Goal: Task Accomplishment & Management: Manage account settings

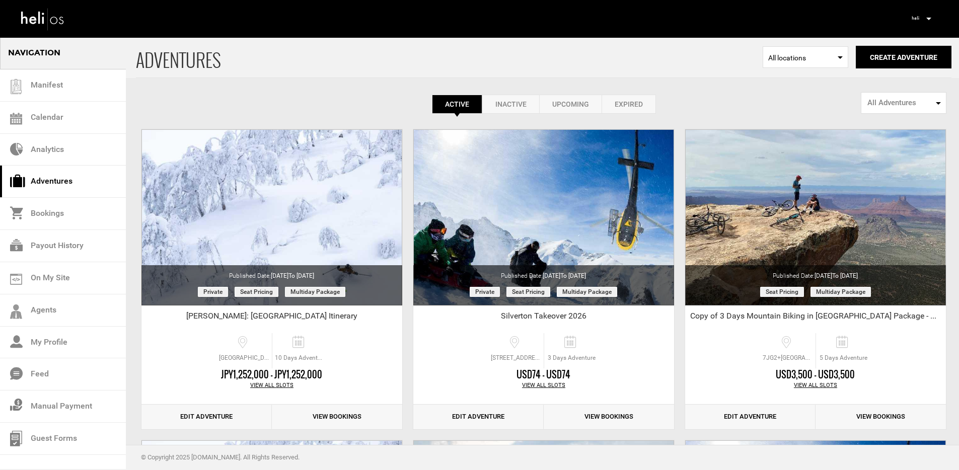
click at [929, 22] on p at bounding box center [928, 19] width 6 height 12
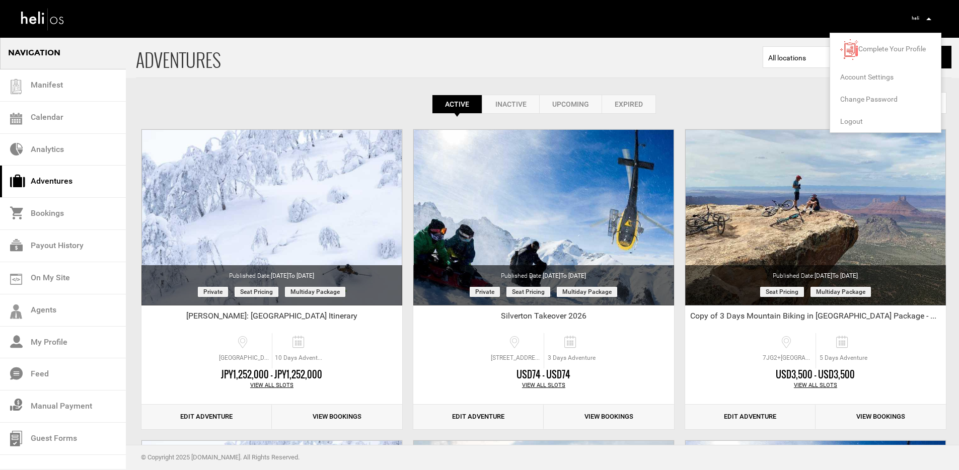
click at [847, 123] on span "Logout" at bounding box center [851, 121] width 23 height 8
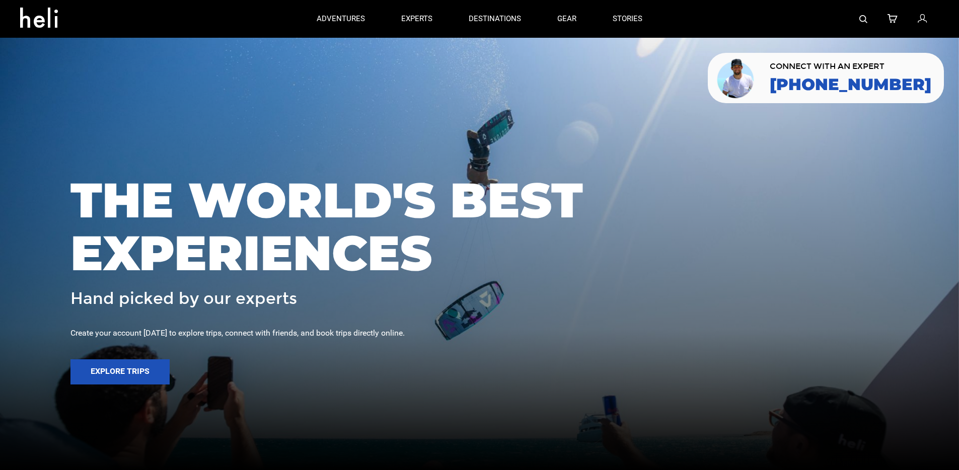
click at [861, 17] on img at bounding box center [863, 19] width 8 height 8
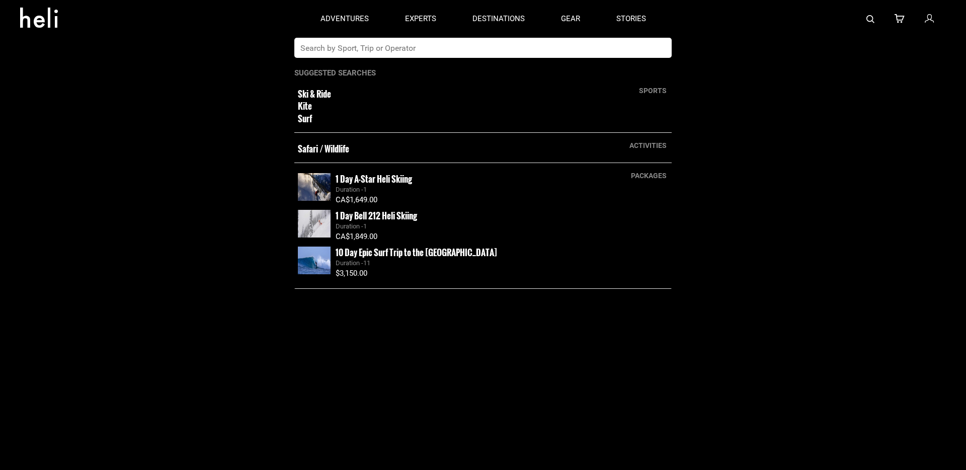
click at [638, 50] on input "text" at bounding box center [472, 48] width 357 height 20
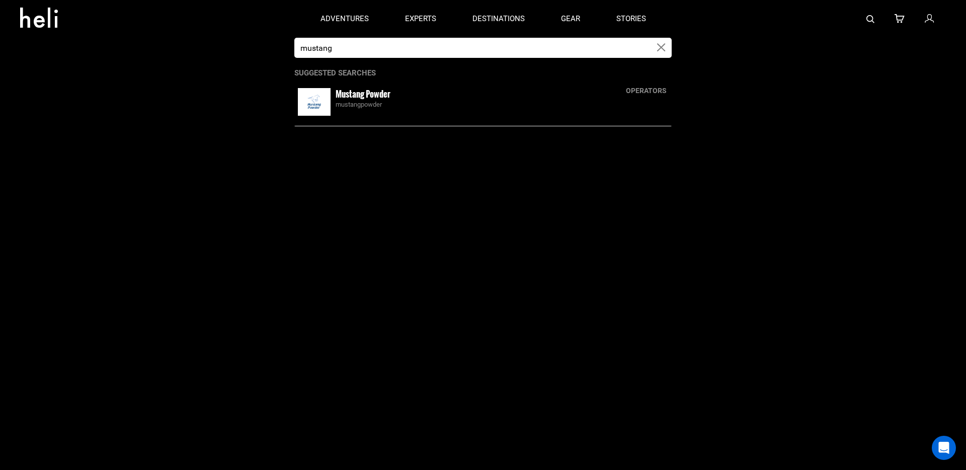
type input "mustang"
click at [409, 95] on div "Mustang Powder mustangpowder" at bounding box center [502, 99] width 333 height 22
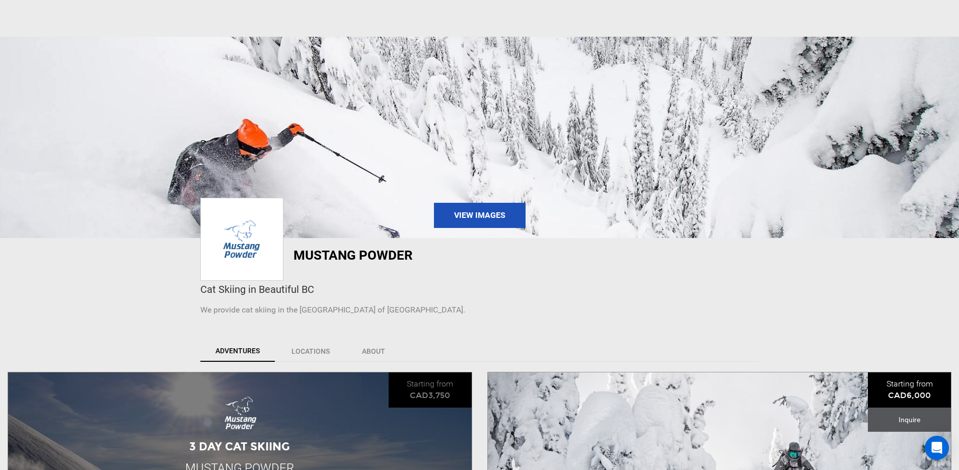
scroll to position [265, 0]
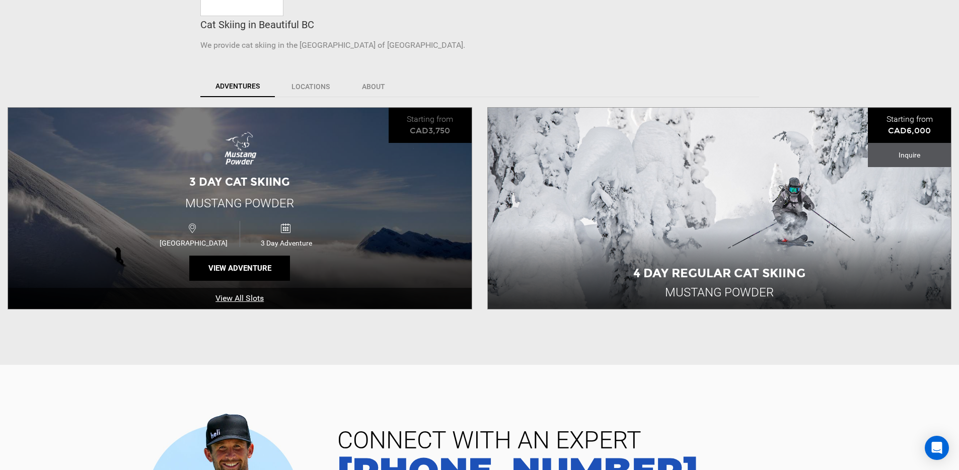
click at [407, 155] on div "3 Day Cat Skiing Mustang Powder [GEOGRAPHIC_DATA] 3 Day Adventure View Adventure" at bounding box center [239, 208] width 463 height 201
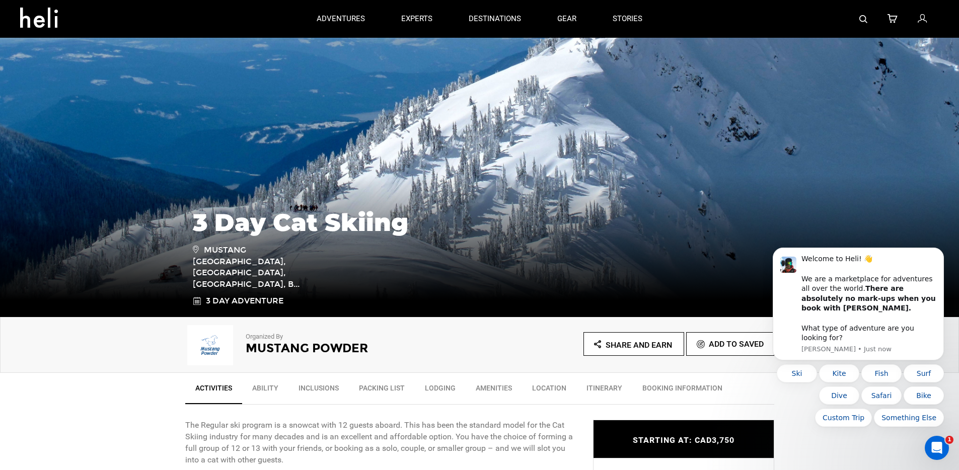
scroll to position [28, 0]
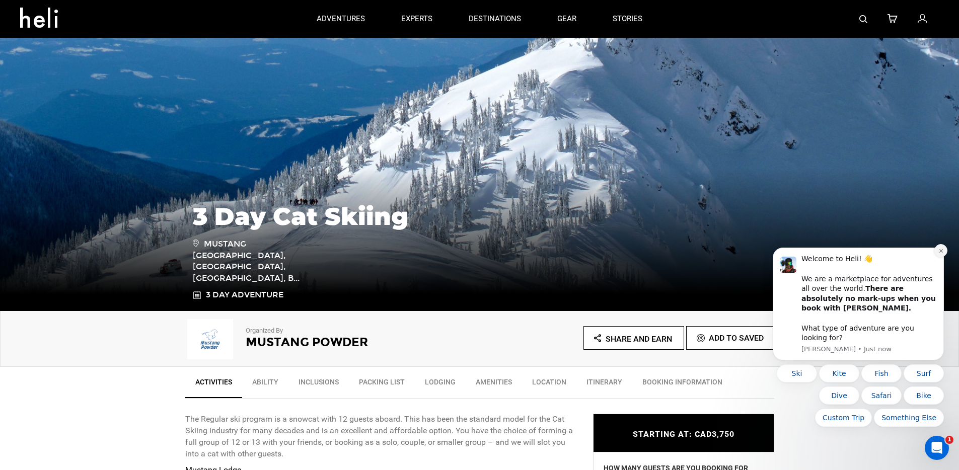
click at [938, 254] on icon "Dismiss notification" at bounding box center [941, 251] width 6 height 6
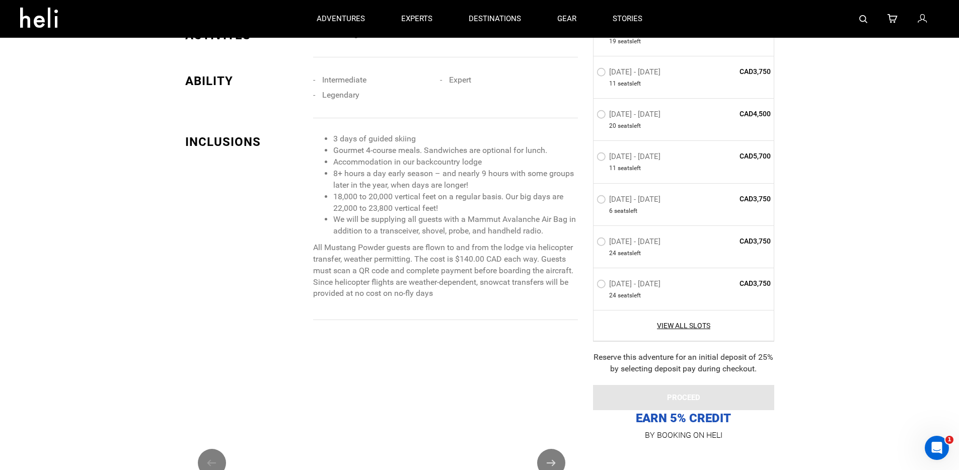
scroll to position [442, 0]
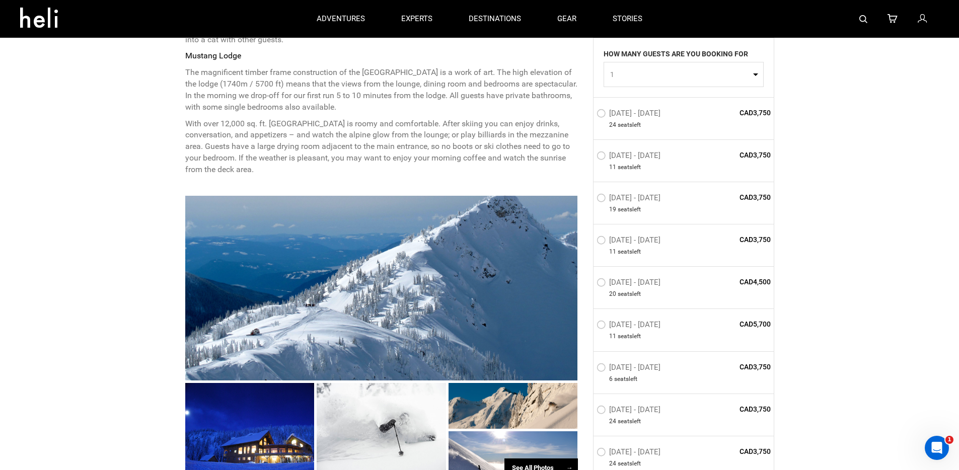
click at [922, 26] on link at bounding box center [922, 19] width 11 height 38
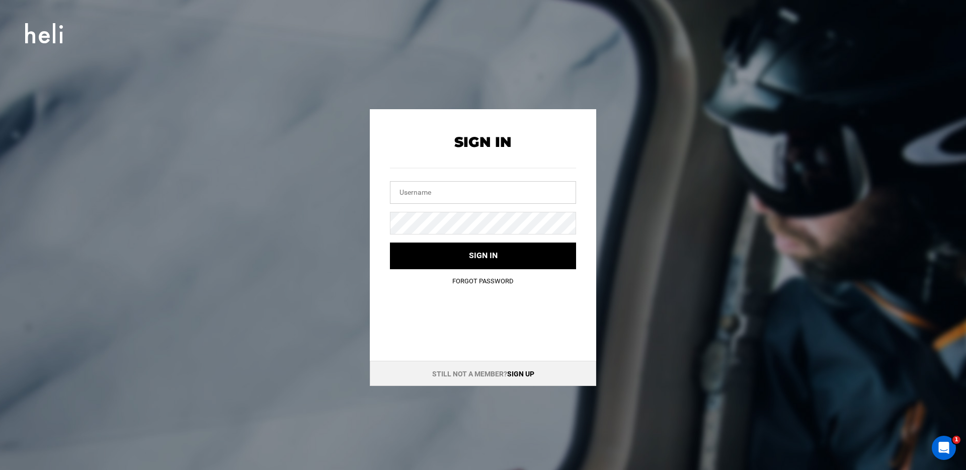
click at [477, 183] on input "text" at bounding box center [483, 192] width 186 height 23
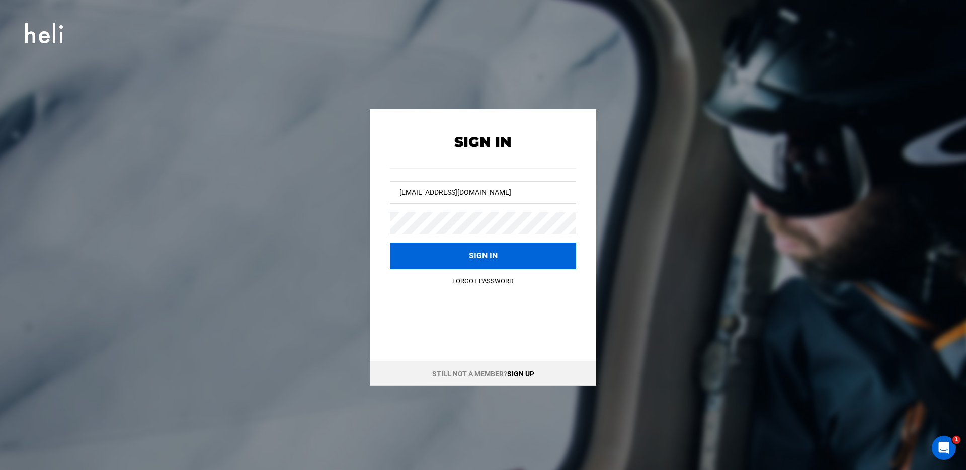
click at [464, 257] on button "Sign in" at bounding box center [483, 256] width 186 height 27
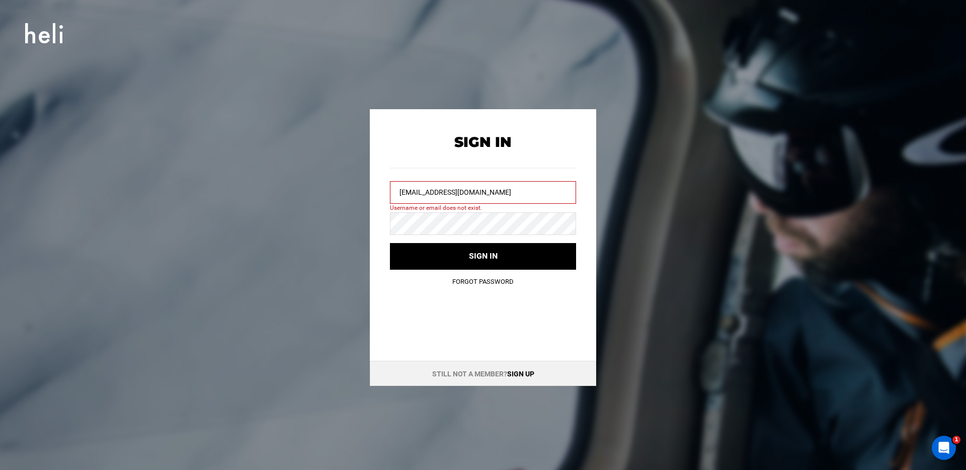
click at [497, 192] on input "[EMAIL_ADDRESS][DOMAIN_NAME]" at bounding box center [483, 192] width 186 height 23
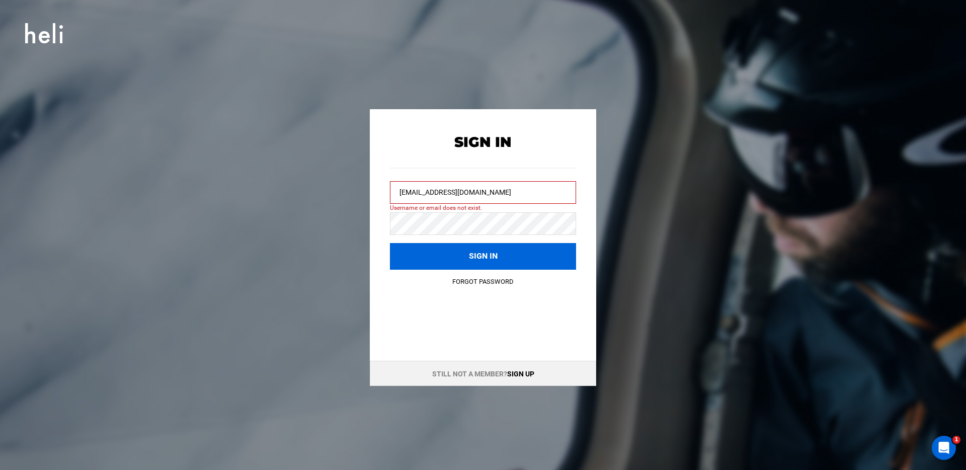
type input "[EMAIL_ADDRESS][DOMAIN_NAME]"
click at [492, 246] on button "Sign in" at bounding box center [483, 256] width 186 height 27
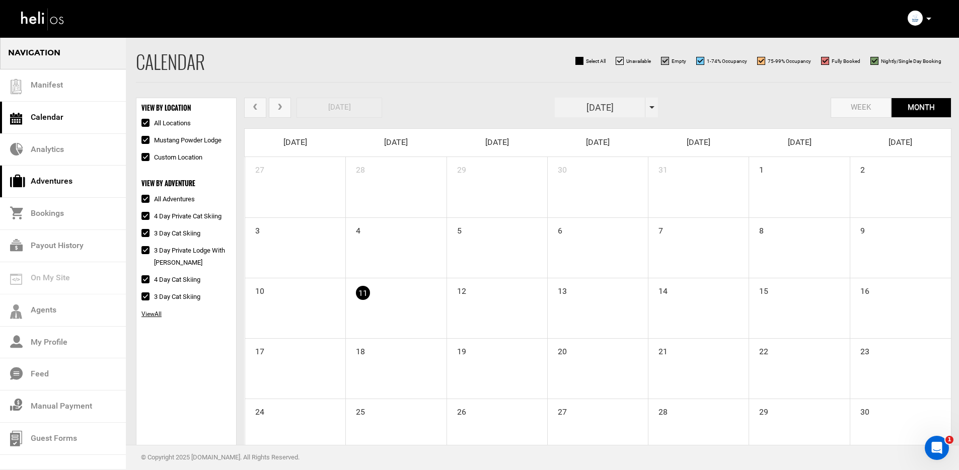
click at [69, 175] on link "Adventures" at bounding box center [63, 182] width 126 height 32
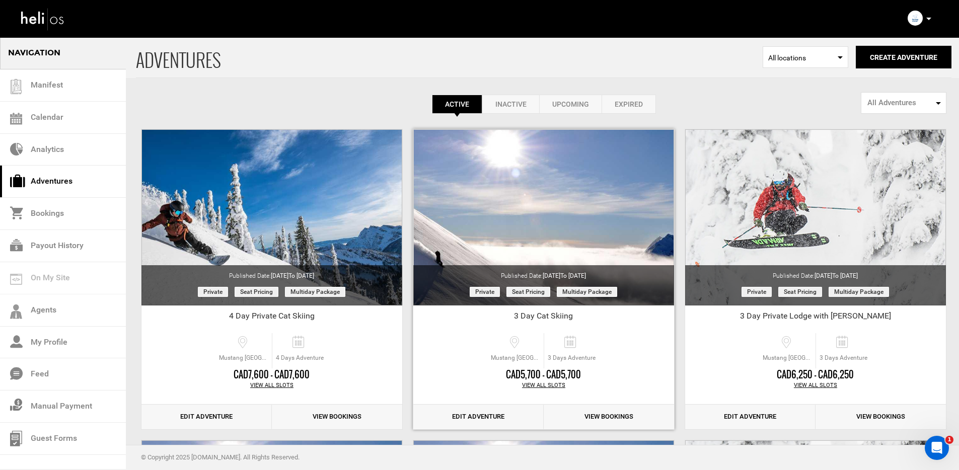
click at [622, 413] on link "View Bookings" at bounding box center [608, 417] width 130 height 25
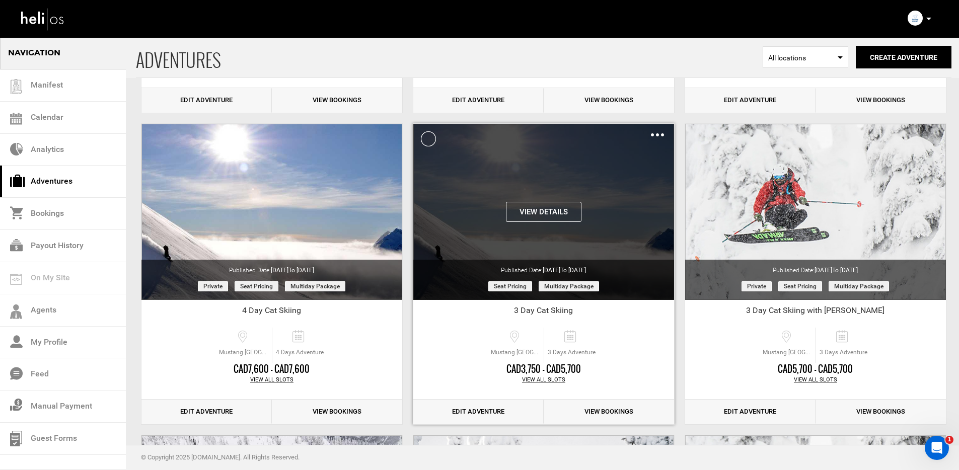
scroll to position [416, 0]
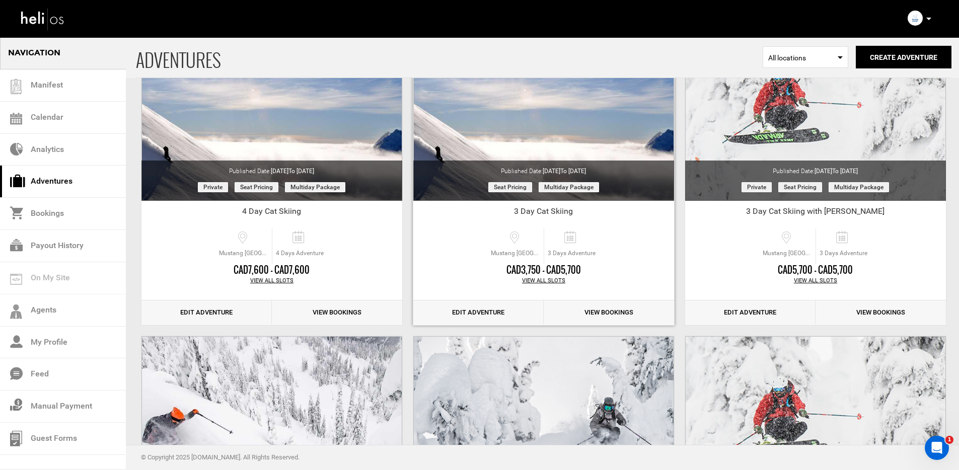
click at [599, 313] on link "View Bookings" at bounding box center [608, 312] width 130 height 25
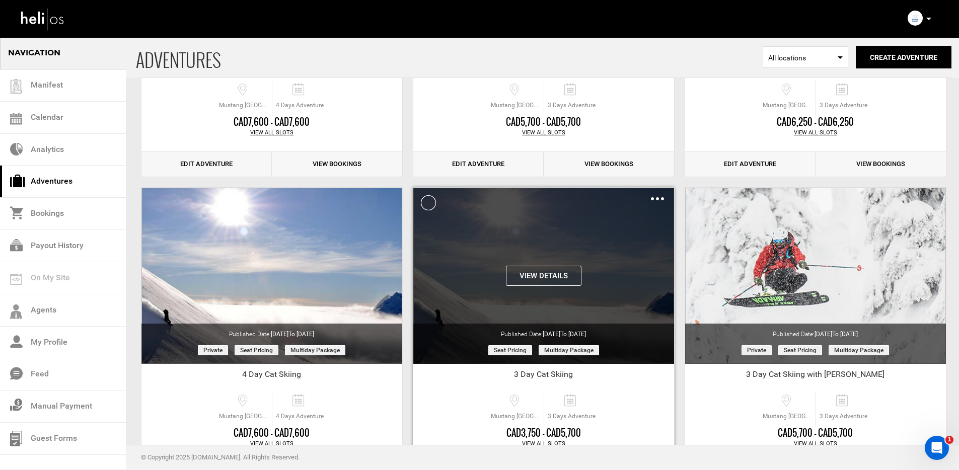
scroll to position [378, 0]
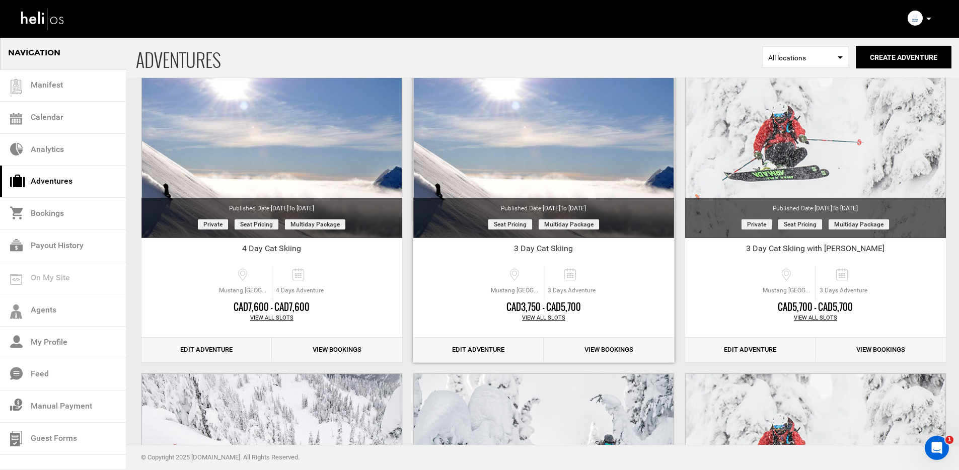
click at [544, 319] on div "View All Slots" at bounding box center [543, 318] width 261 height 8
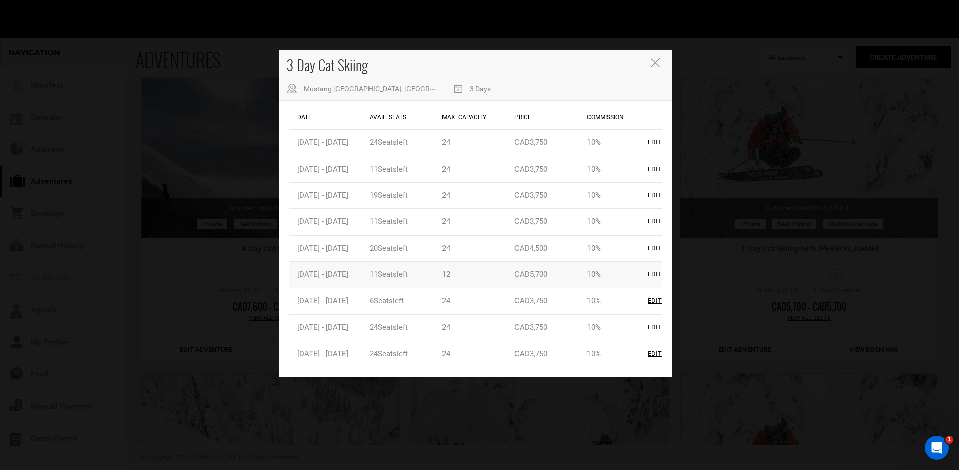
click at [656, 275] on div "Edit" at bounding box center [655, 275] width 14 height 10
type input "[DATE]"
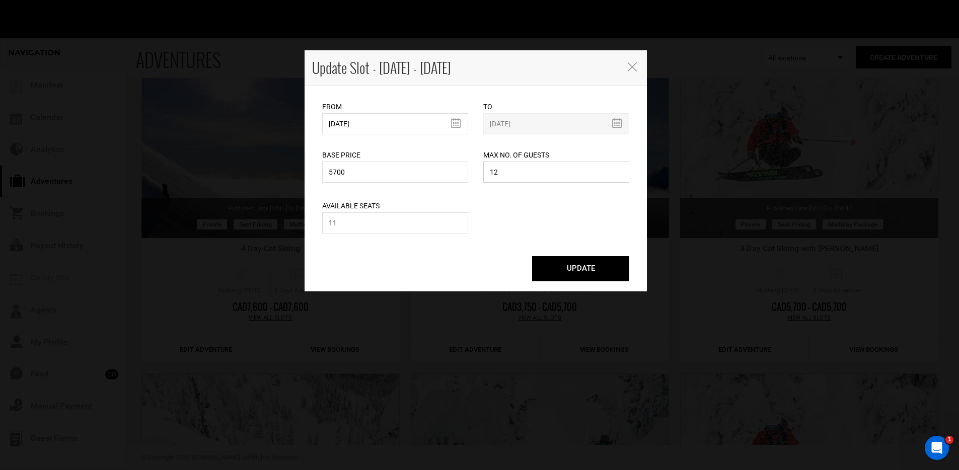
click at [502, 169] on input "12" at bounding box center [556, 172] width 146 height 21
click at [396, 222] on input "11" at bounding box center [395, 222] width 146 height 21
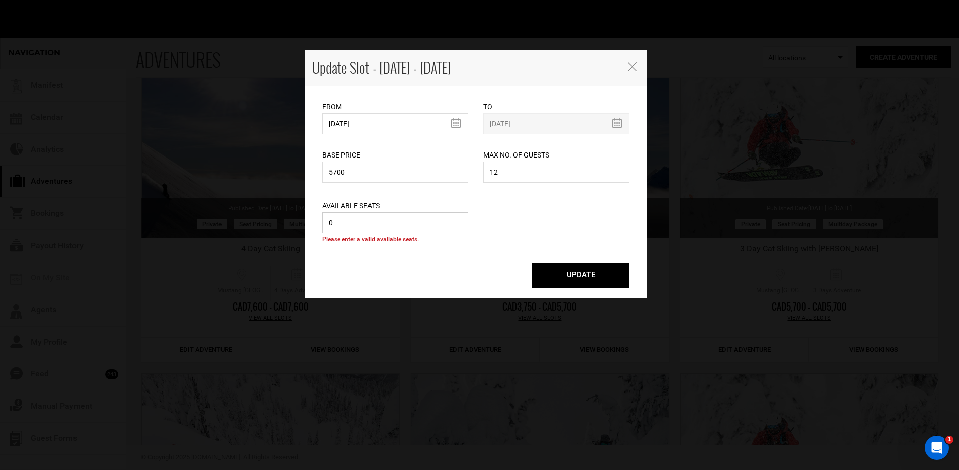
type input "0"
click at [571, 276] on button "UPDATE" at bounding box center [580, 275] width 97 height 25
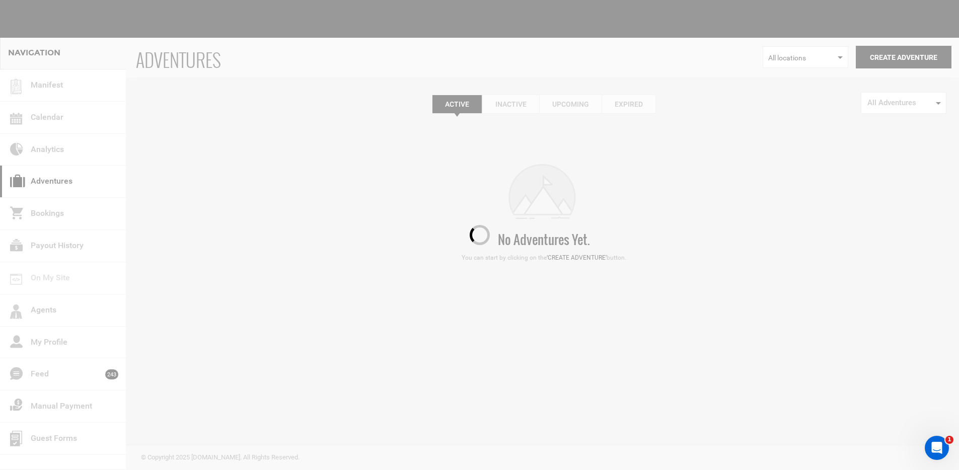
scroll to position [0, 0]
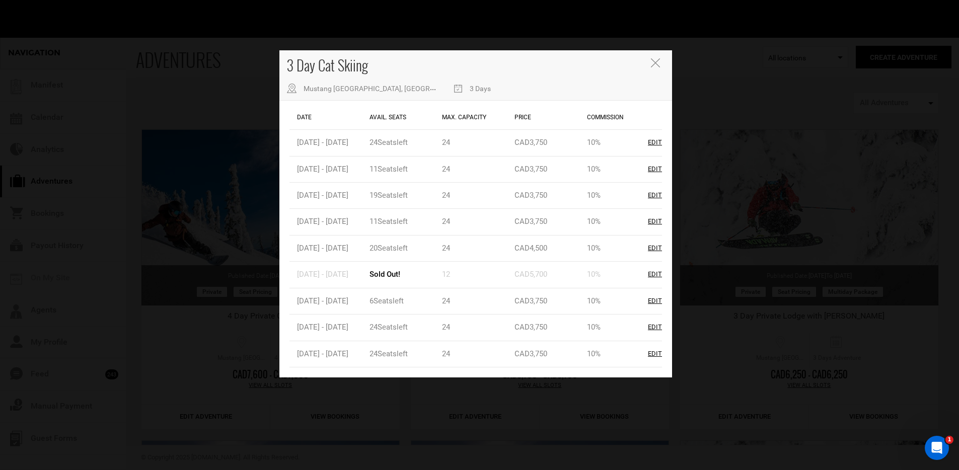
click at [653, 62] on icon "Close" at bounding box center [655, 62] width 9 height 9
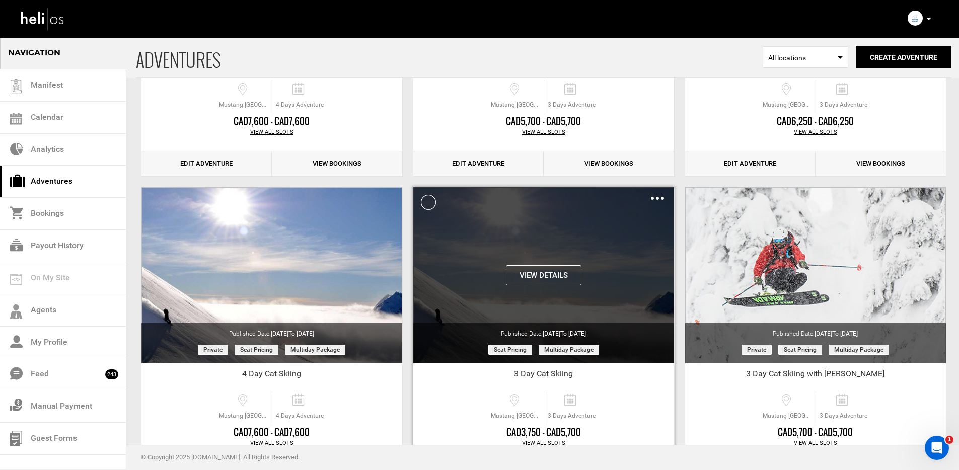
scroll to position [378, 0]
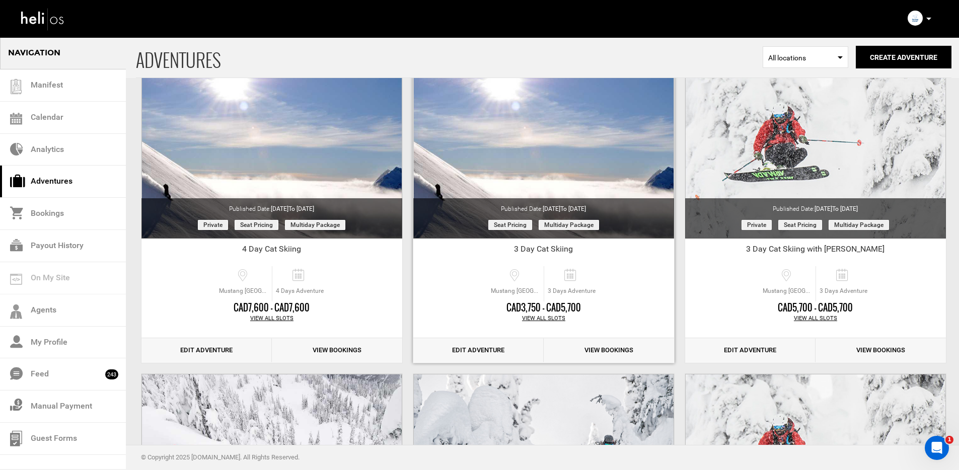
click at [604, 350] on link "View Bookings" at bounding box center [608, 350] width 130 height 25
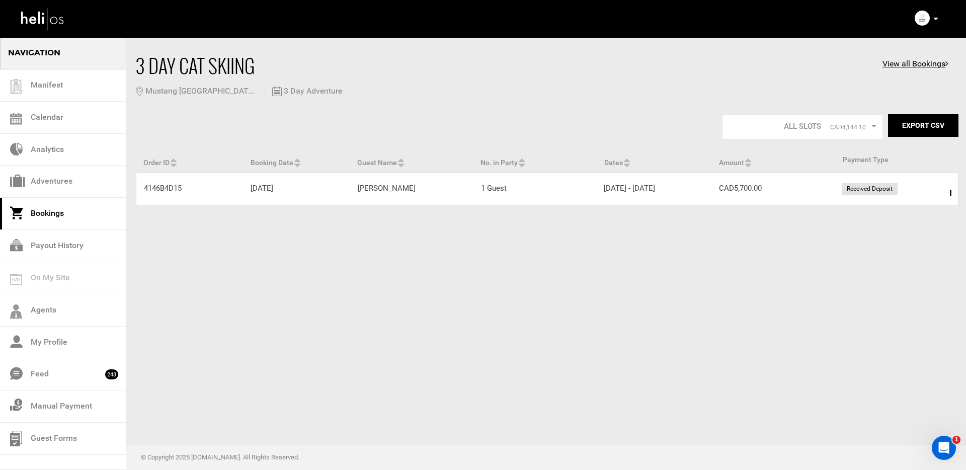
click at [948, 192] on span at bounding box center [951, 193] width 13 height 25
drag, startPoint x: 929, startPoint y: 215, endPoint x: 923, endPoint y: 214, distance: 6.1
click at [929, 215] on link "View Details" at bounding box center [914, 223] width 100 height 25
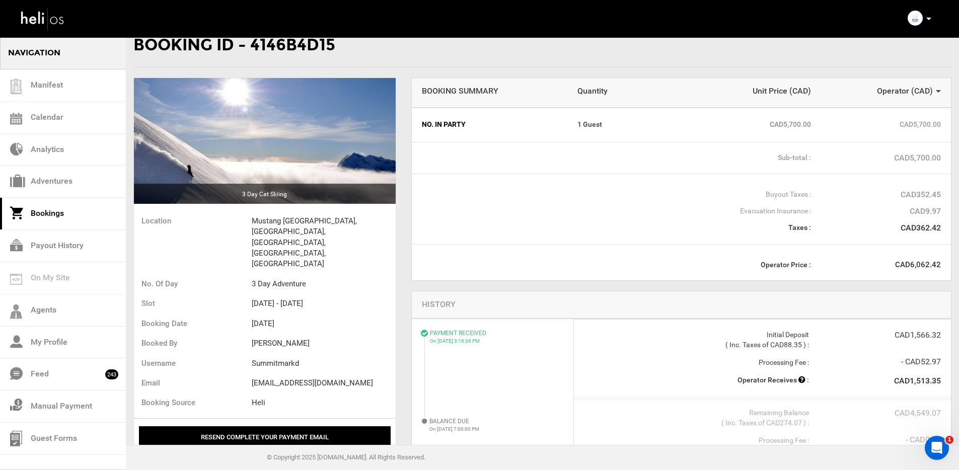
scroll to position [137, 0]
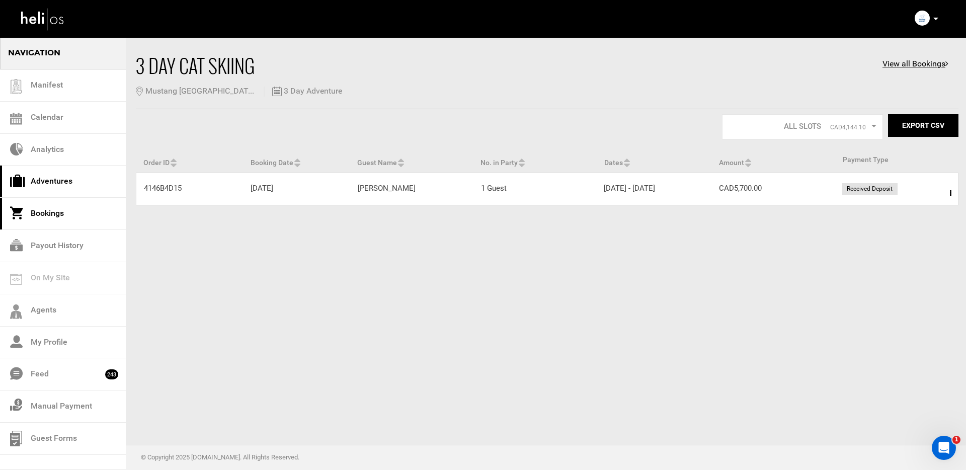
click at [54, 176] on link "Adventures" at bounding box center [63, 182] width 126 height 32
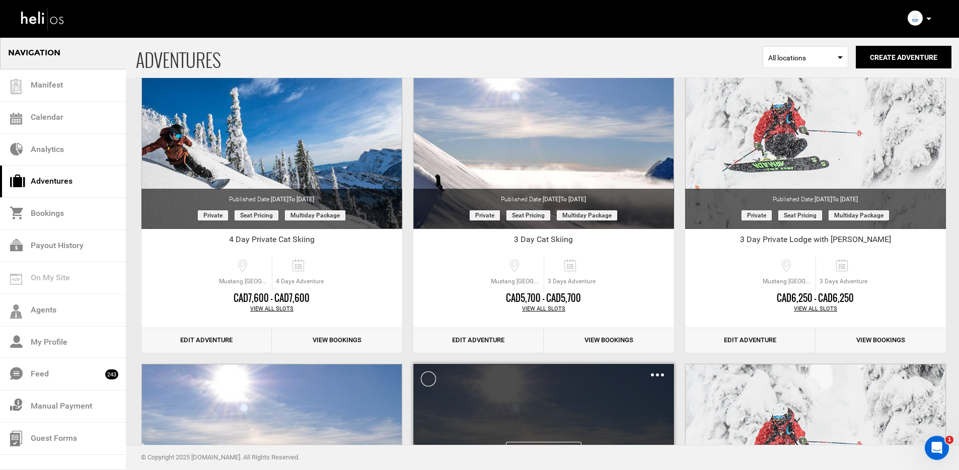
scroll to position [335, 0]
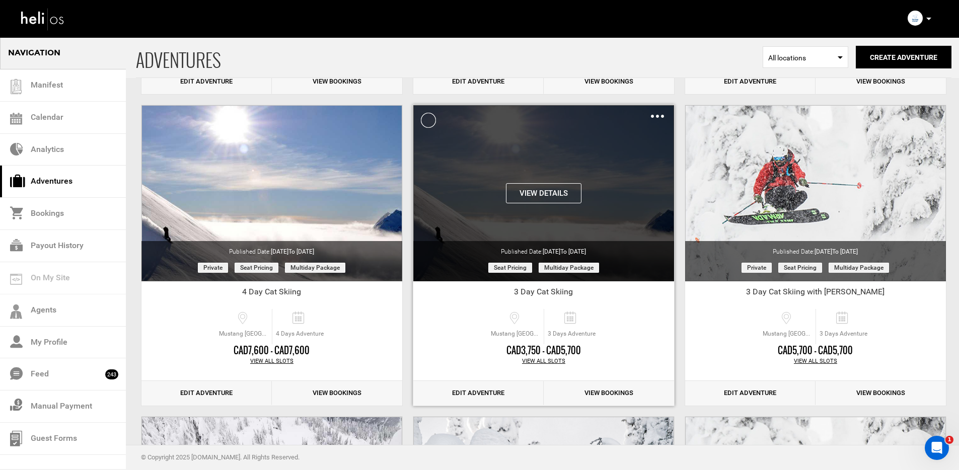
click at [539, 199] on button "View Details" at bounding box center [543, 193] width 75 height 20
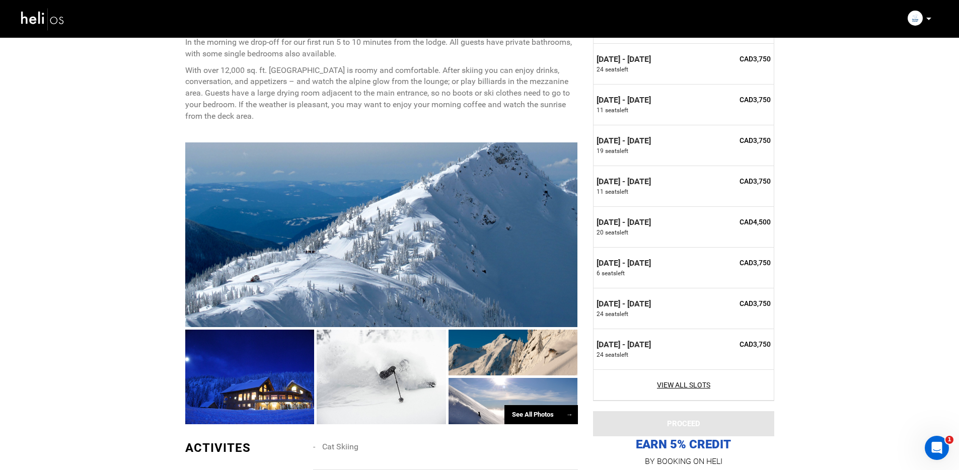
scroll to position [443, 0]
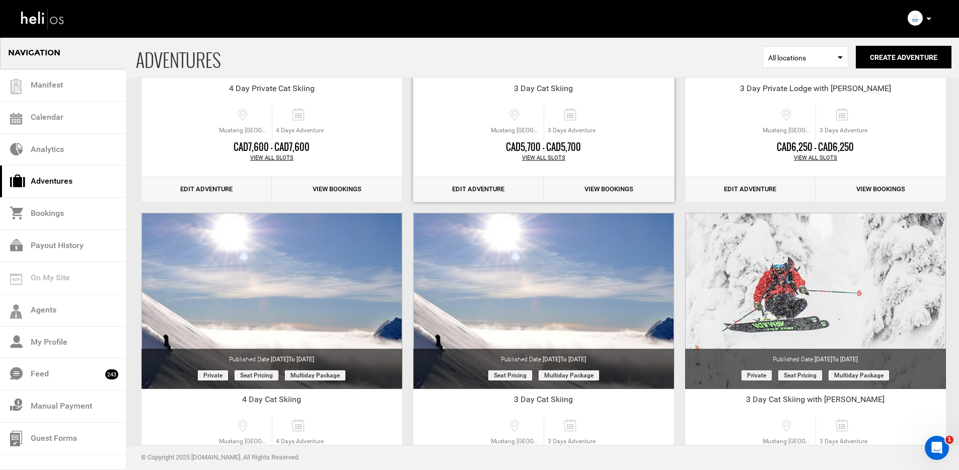
scroll to position [175, 0]
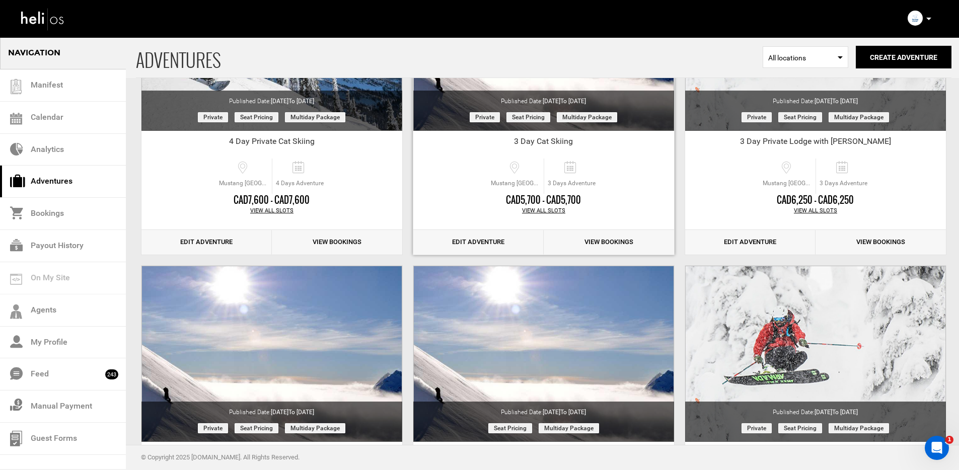
click at [557, 209] on div "View All Slots" at bounding box center [543, 211] width 261 height 8
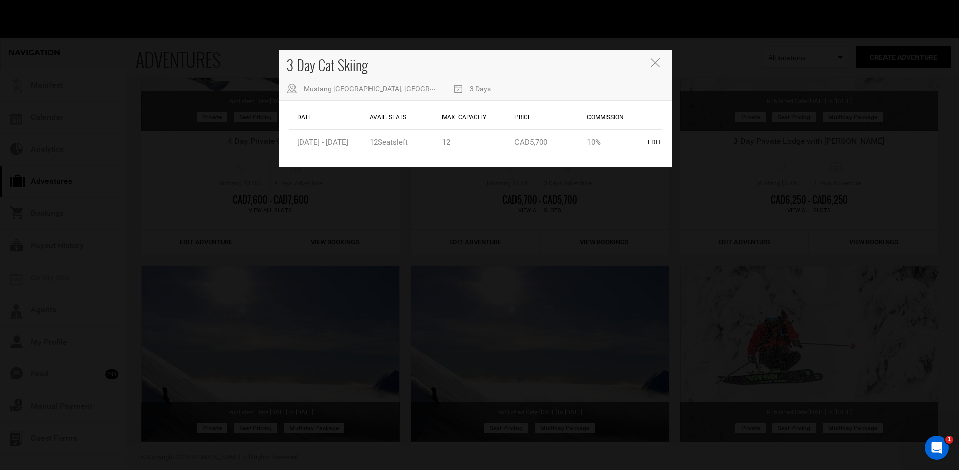
click at [541, 202] on div "3 Day Cat Skiing [GEOGRAPHIC_DATA], [GEOGRAPHIC_DATA], [GEOGRAPHIC_DATA], [GEOG…" at bounding box center [479, 235] width 959 height 470
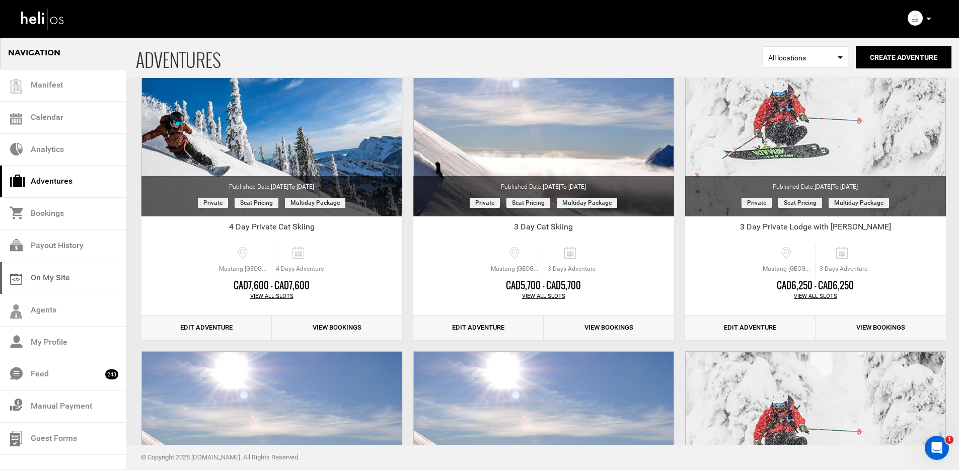
scroll to position [108, 0]
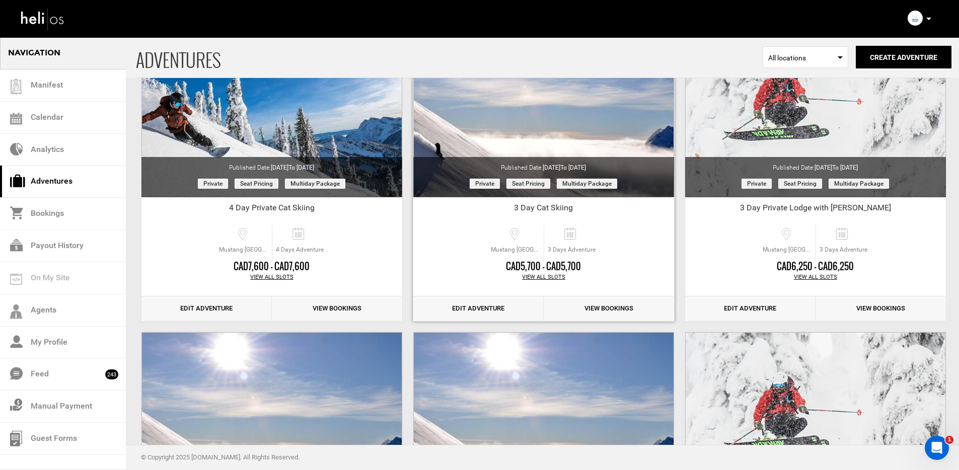
click at [611, 308] on link "View Bookings" at bounding box center [608, 308] width 130 height 25
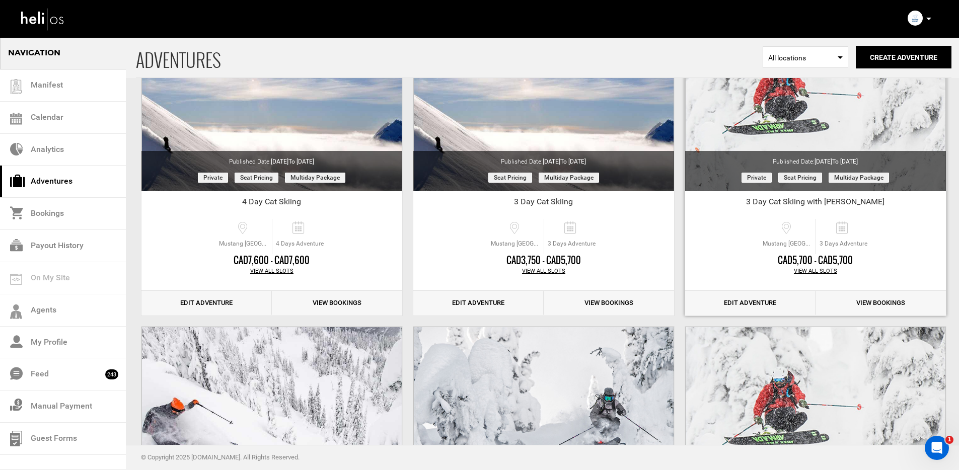
scroll to position [308, 0]
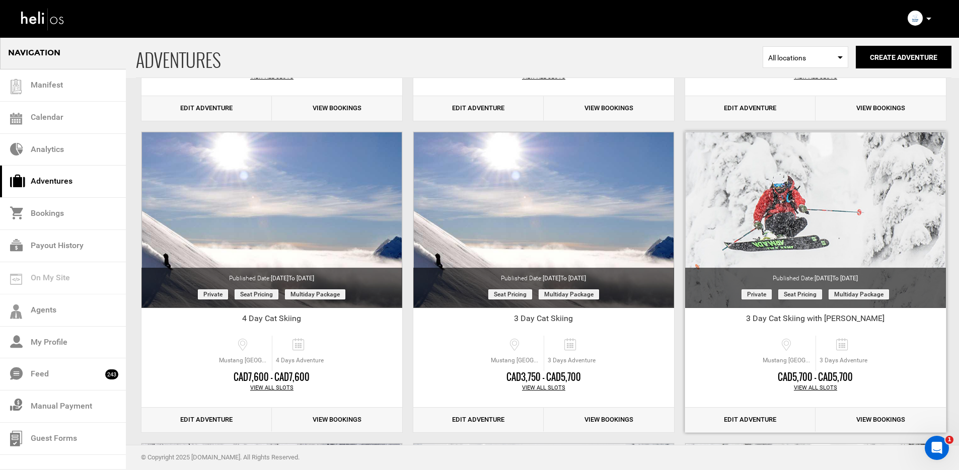
click at [879, 419] on link "View Bookings" at bounding box center [880, 420] width 130 height 25
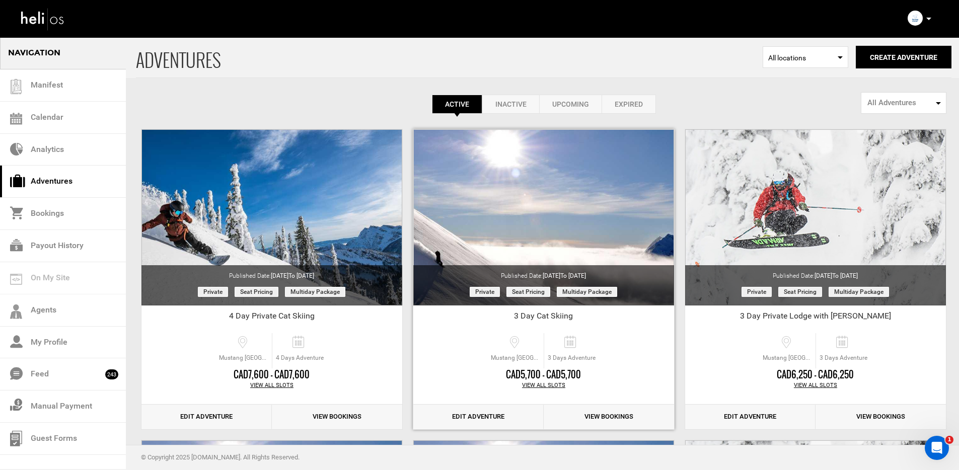
scroll to position [39, 0]
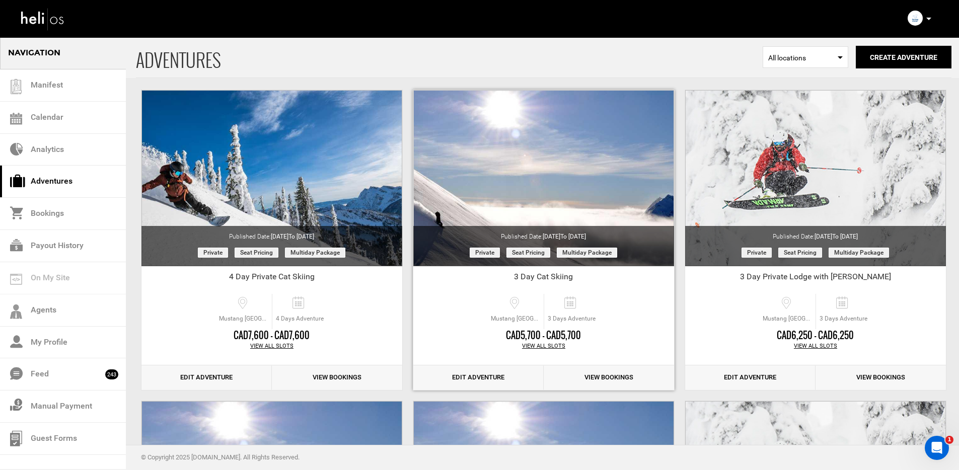
click at [626, 372] on link "View Bookings" at bounding box center [608, 377] width 130 height 25
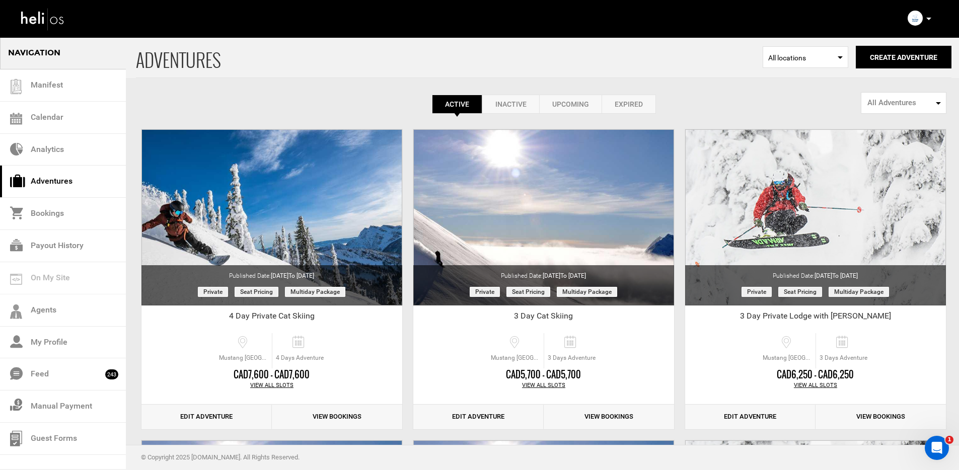
click at [624, 47] on span "ADVENTURES" at bounding box center [449, 57] width 627 height 41
click at [577, 75] on span "ADVENTURES" at bounding box center [449, 57] width 627 height 41
click at [549, 385] on div "View All Slots" at bounding box center [543, 385] width 261 height 8
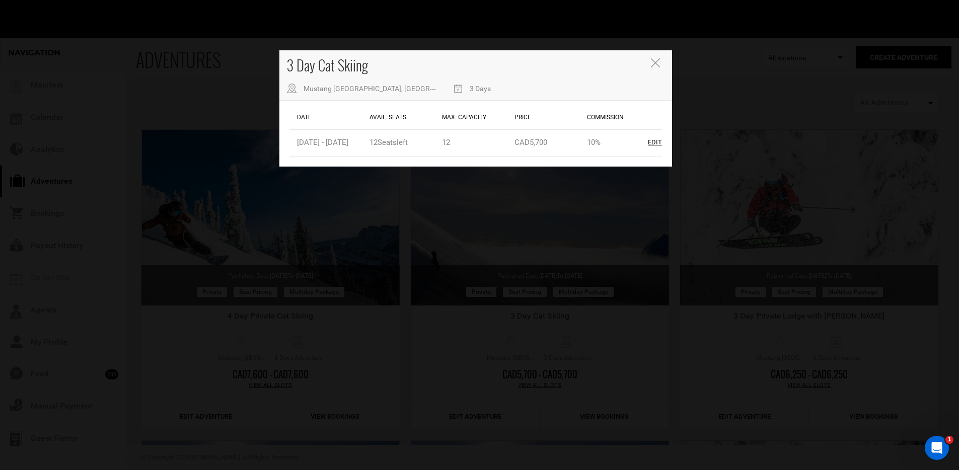
click at [490, 300] on div "3 Day Cat Skiing [GEOGRAPHIC_DATA], [GEOGRAPHIC_DATA], [GEOGRAPHIC_DATA], [GEOG…" at bounding box center [479, 235] width 959 height 470
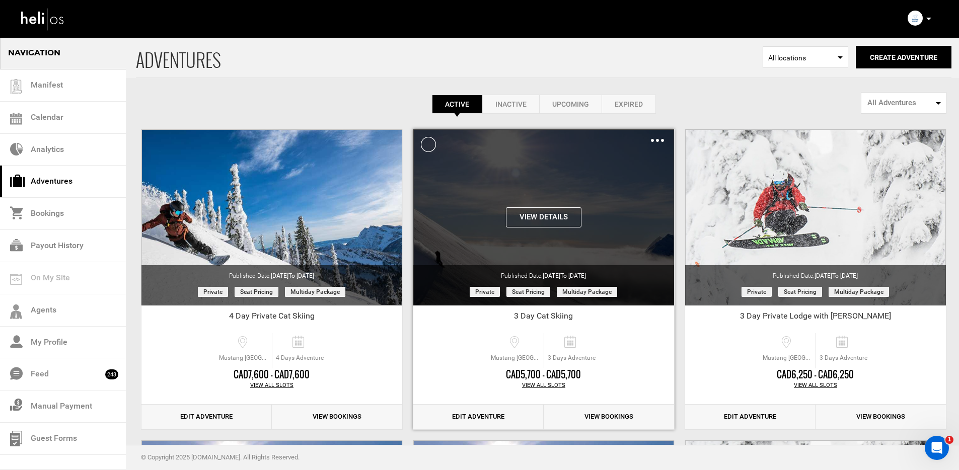
click at [663, 139] on img at bounding box center [657, 140] width 13 height 3
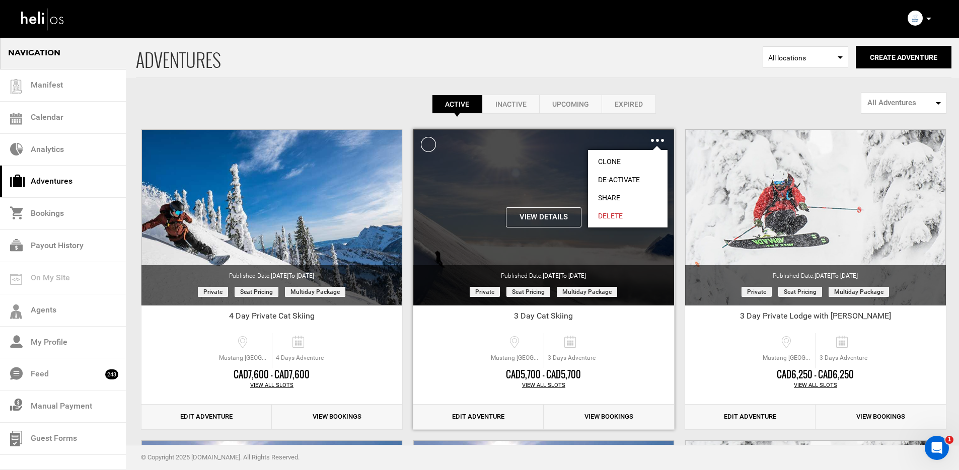
click at [628, 193] on link "Share" at bounding box center [628, 198] width 80 height 18
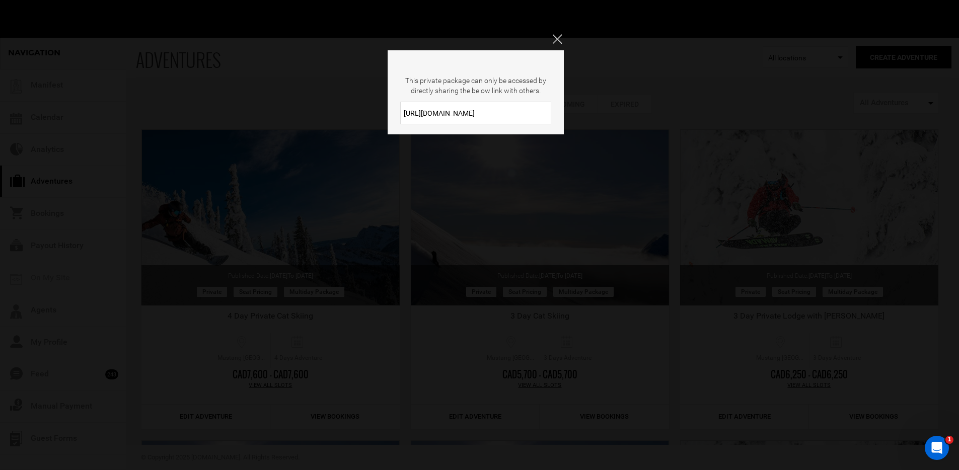
click at [511, 120] on input "[URL][DOMAIN_NAME]" at bounding box center [475, 113] width 151 height 23
click at [510, 120] on input "[URL][DOMAIN_NAME]" at bounding box center [475, 113] width 151 height 23
click at [509, 120] on input "[URL][DOMAIN_NAME]" at bounding box center [475, 113] width 151 height 23
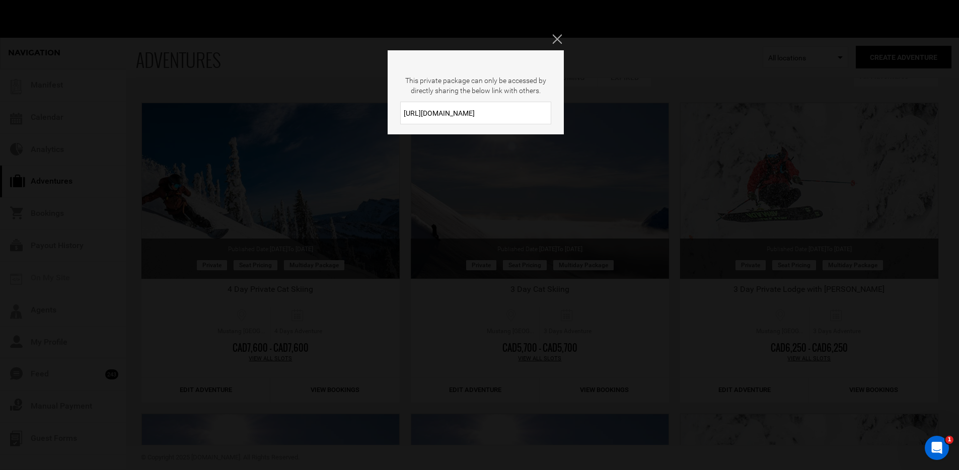
click at [575, 268] on div "This private package can only be accessed by directly sharing the below link wi…" at bounding box center [479, 235] width 959 height 470
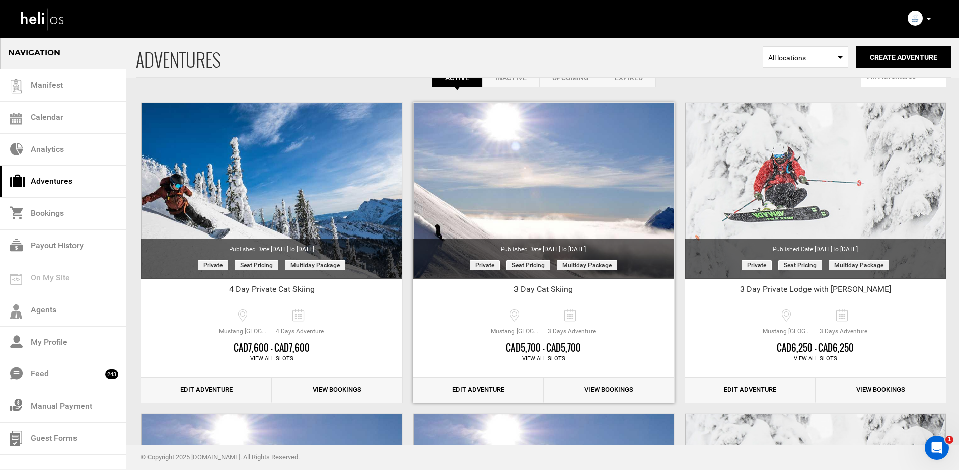
click at [550, 362] on div "View All Slots" at bounding box center [543, 359] width 261 height 8
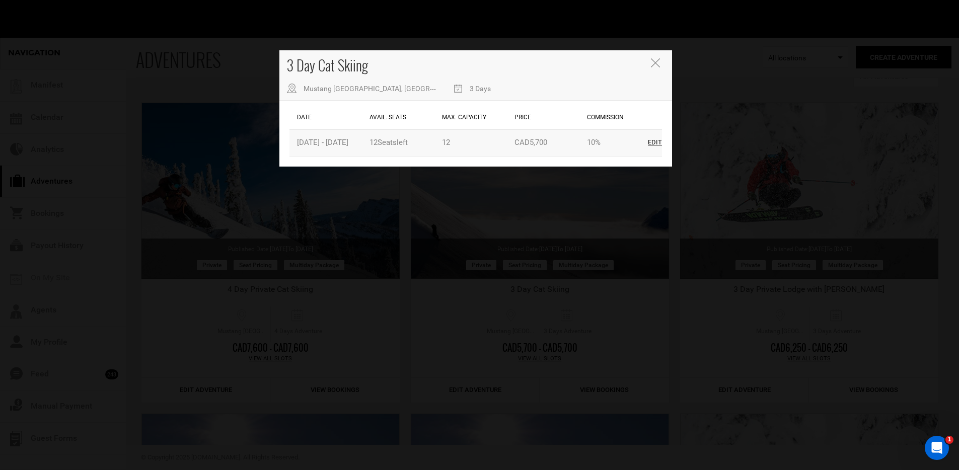
click at [649, 146] on div "Edit" at bounding box center [655, 143] width 14 height 10
type input "[DATE]"
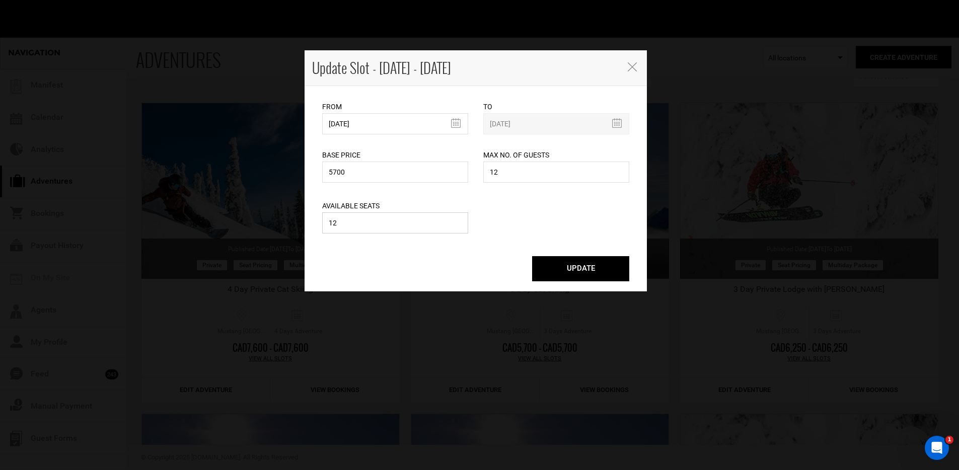
click at [397, 233] on div "Available Seats 12 Please enter a valid available seats. Available seats can no…" at bounding box center [395, 210] width 146 height 51
click at [398, 229] on input "12" at bounding box center [395, 222] width 146 height 21
type input "9"
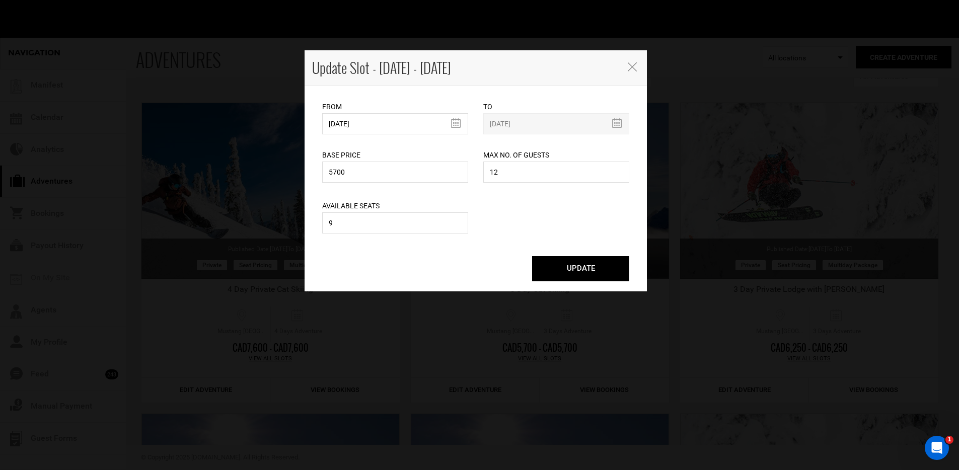
click at [547, 270] on button "UPDATE" at bounding box center [580, 268] width 97 height 25
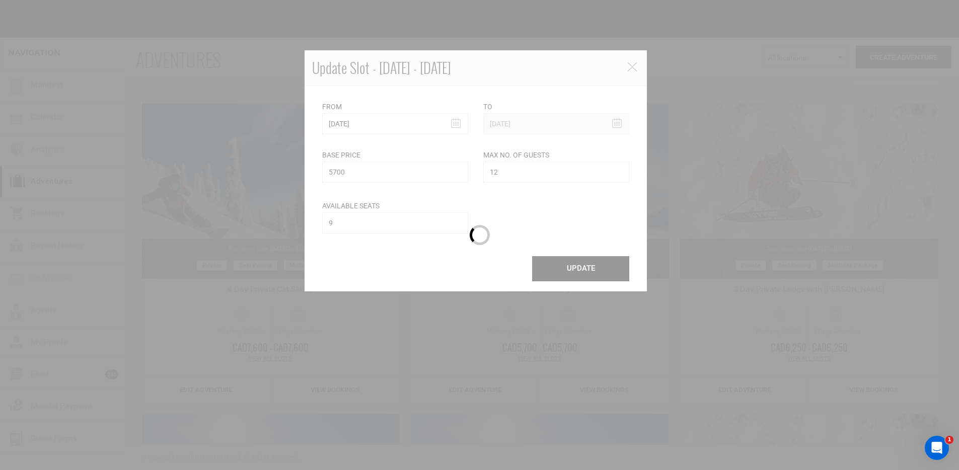
scroll to position [0, 0]
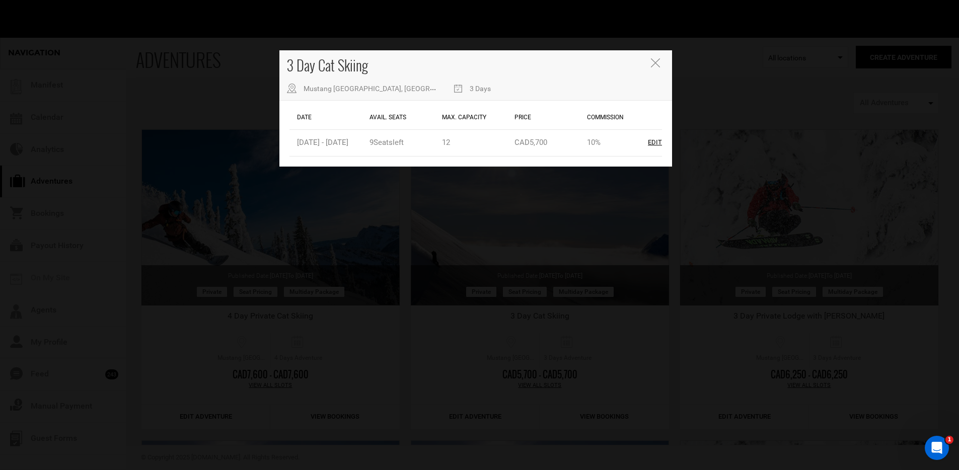
click at [657, 72] on div "3 Day Cat Skiing [GEOGRAPHIC_DATA], [GEOGRAPHIC_DATA], [GEOGRAPHIC_DATA], [GEOG…" at bounding box center [475, 75] width 393 height 50
click at [661, 71] on div "3 Day Cat Skiing [GEOGRAPHIC_DATA], [GEOGRAPHIC_DATA], [GEOGRAPHIC_DATA], [GEOG…" at bounding box center [475, 75] width 393 height 50
click at [659, 63] on icon "Close" at bounding box center [655, 62] width 9 height 9
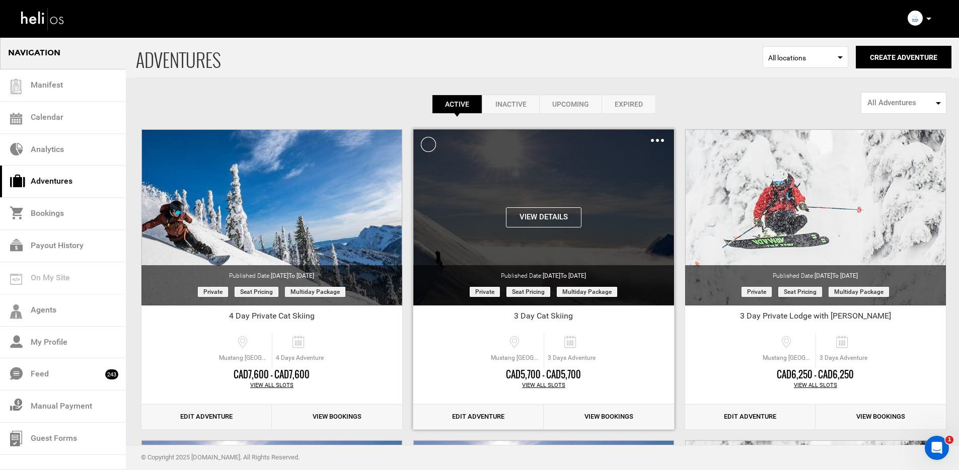
click at [656, 141] on img at bounding box center [657, 140] width 13 height 3
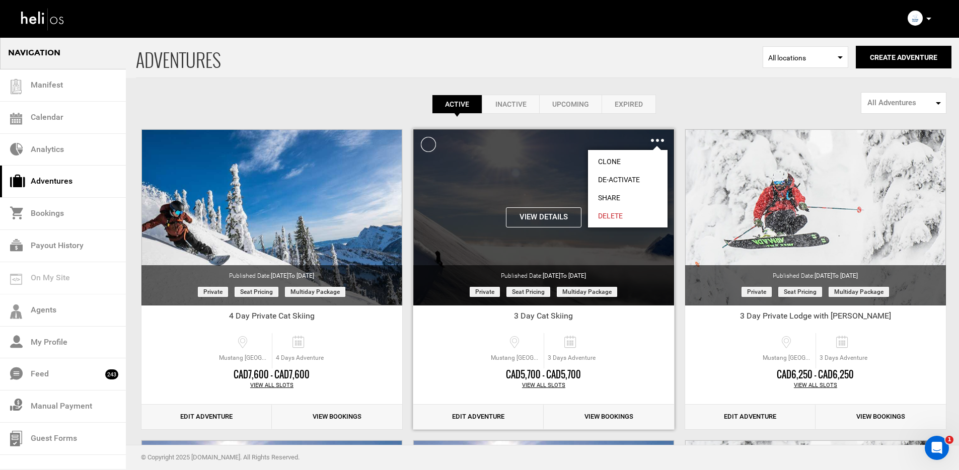
click at [617, 198] on link "Share" at bounding box center [628, 198] width 80 height 18
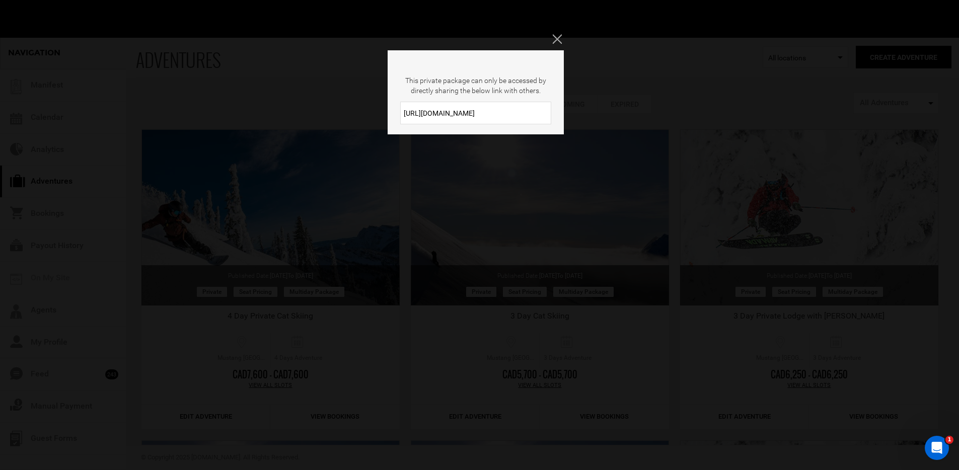
click at [508, 122] on input "[URL][DOMAIN_NAME]" at bounding box center [475, 113] width 151 height 23
click at [510, 212] on div "This private package can only be accessed by directly sharing the below link wi…" at bounding box center [479, 235] width 959 height 470
